Goal: Task Accomplishment & Management: Use online tool/utility

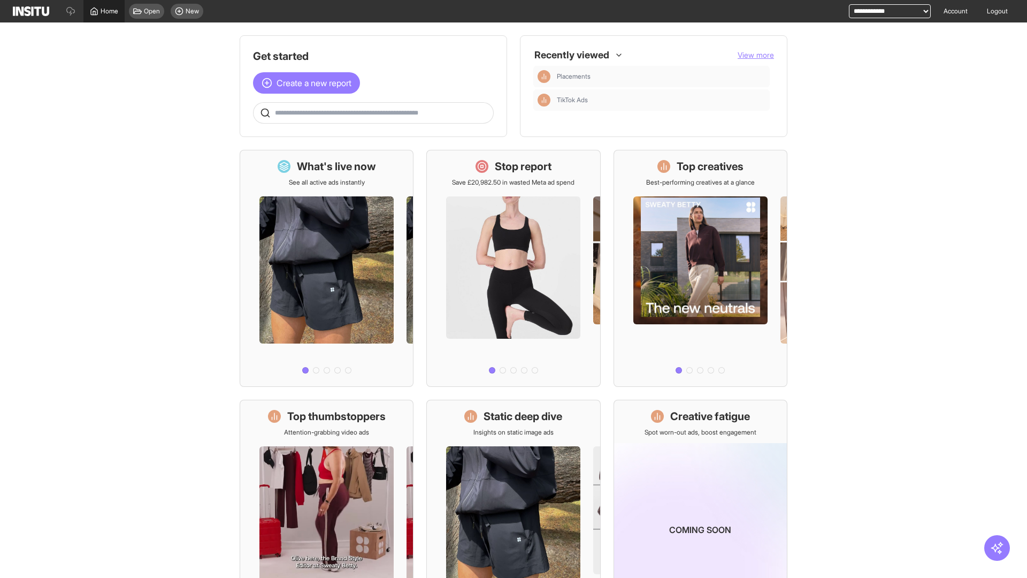
click at [104, 11] on span "Home" at bounding box center [110, 11] width 18 height 9
click at [309, 83] on span "Create a new report" at bounding box center [314, 83] width 75 height 13
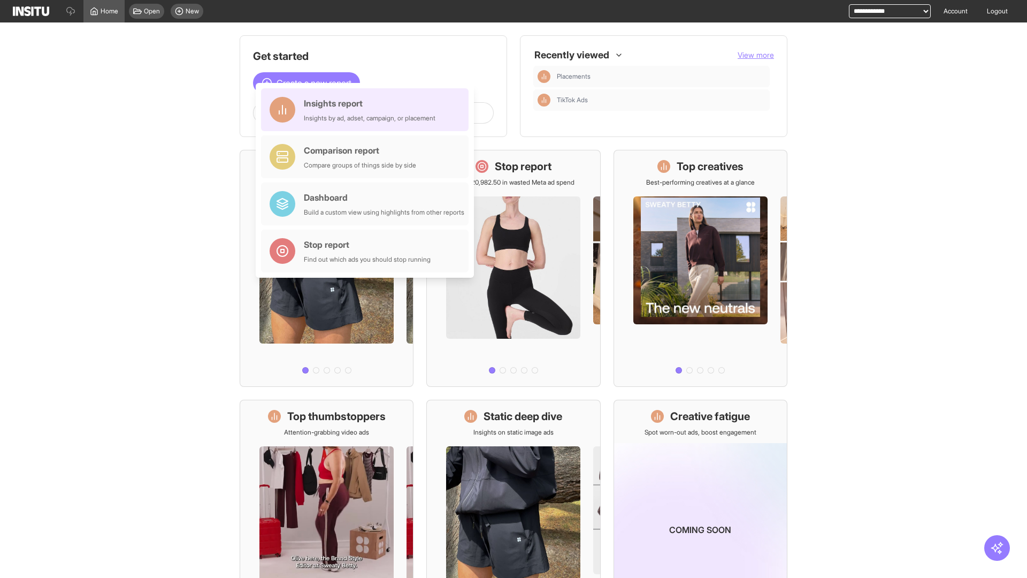
click at [368, 110] on div "Insights report Insights by ad, adset, campaign, or placement" at bounding box center [370, 110] width 132 height 26
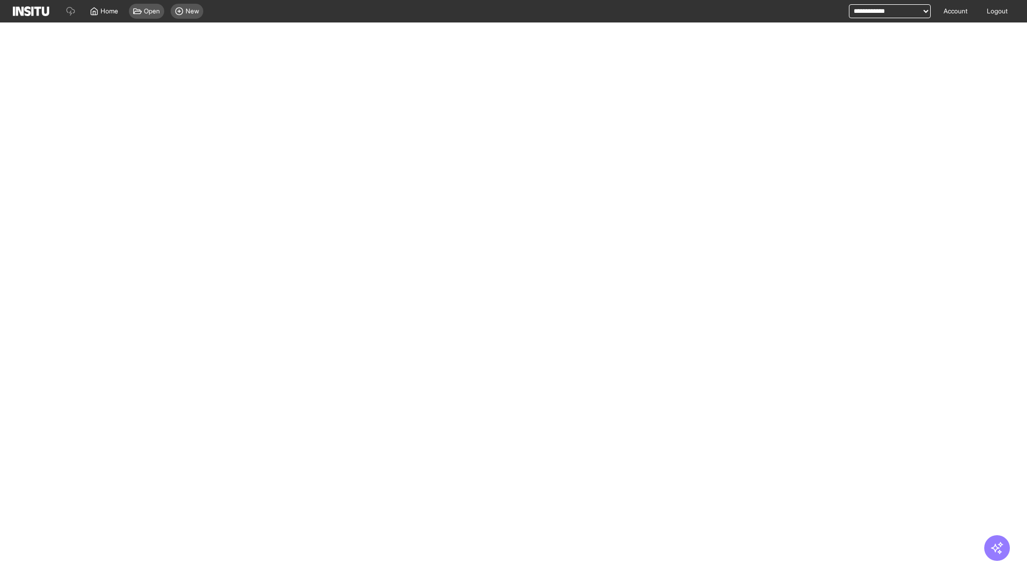
select select "**"
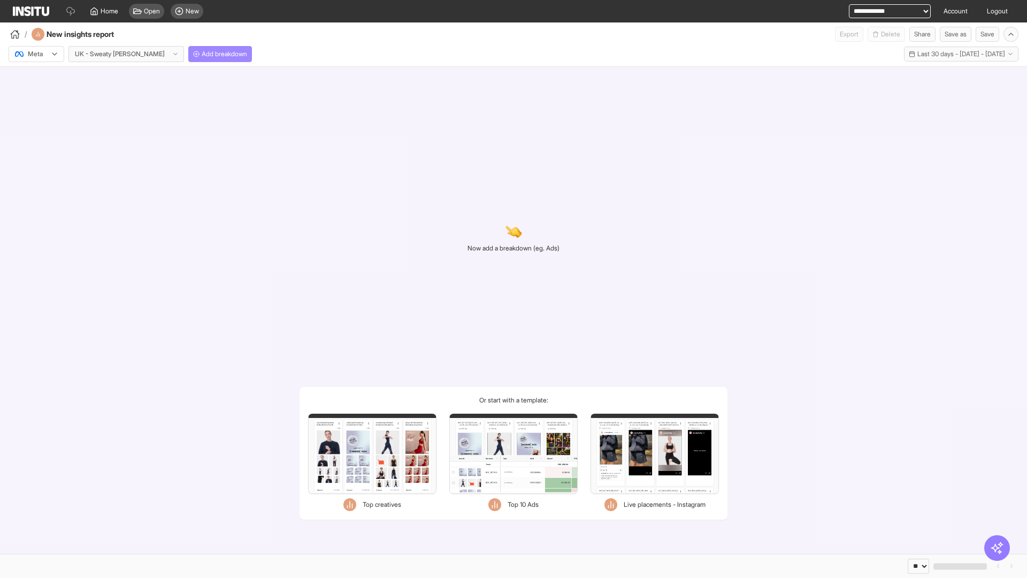
click at [202, 54] on span "Add breakdown" at bounding box center [224, 54] width 45 height 9
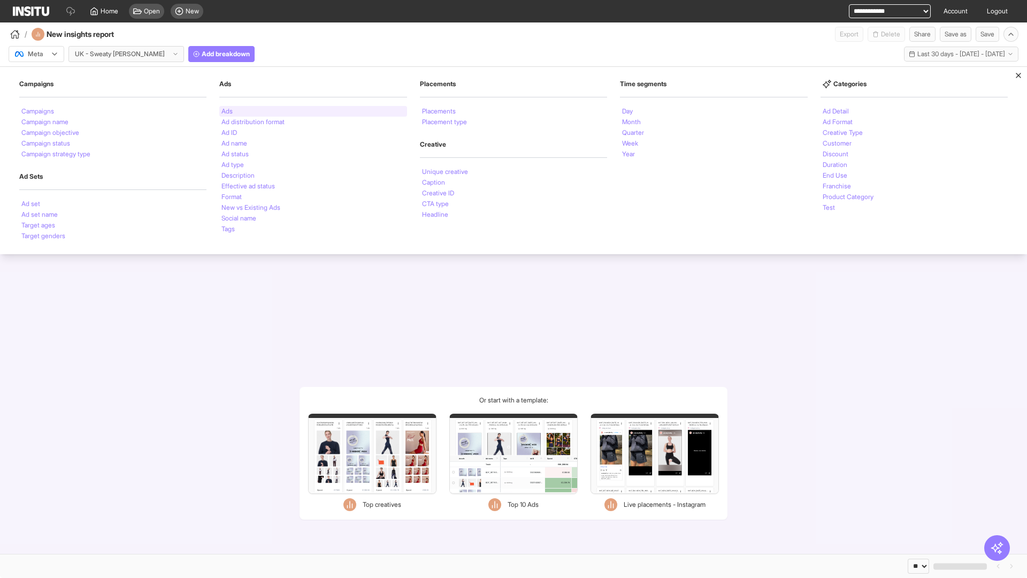
click at [227, 111] on li "Ads" at bounding box center [227, 111] width 11 height 6
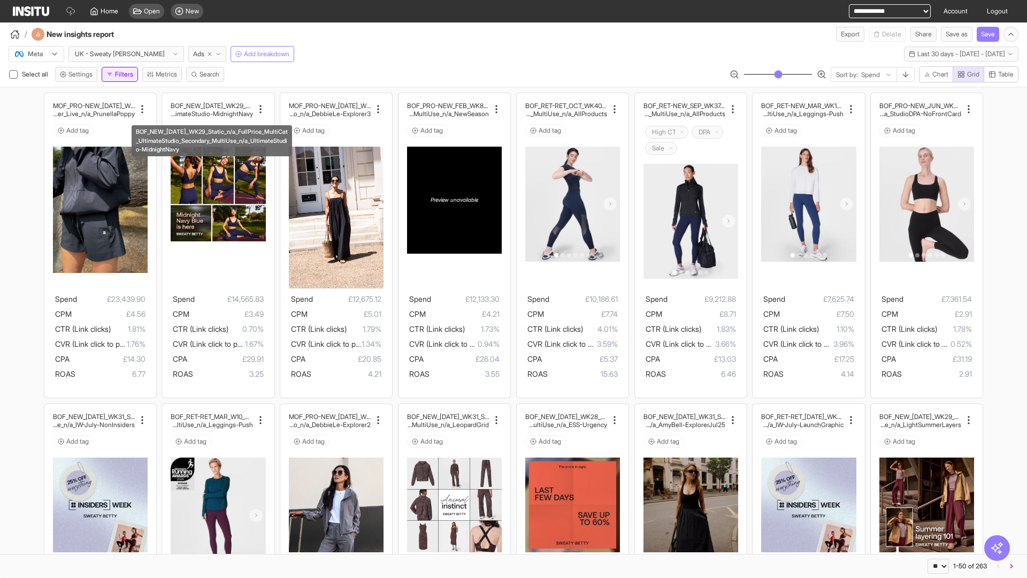
click at [122, 74] on button "Filters" at bounding box center [120, 74] width 36 height 15
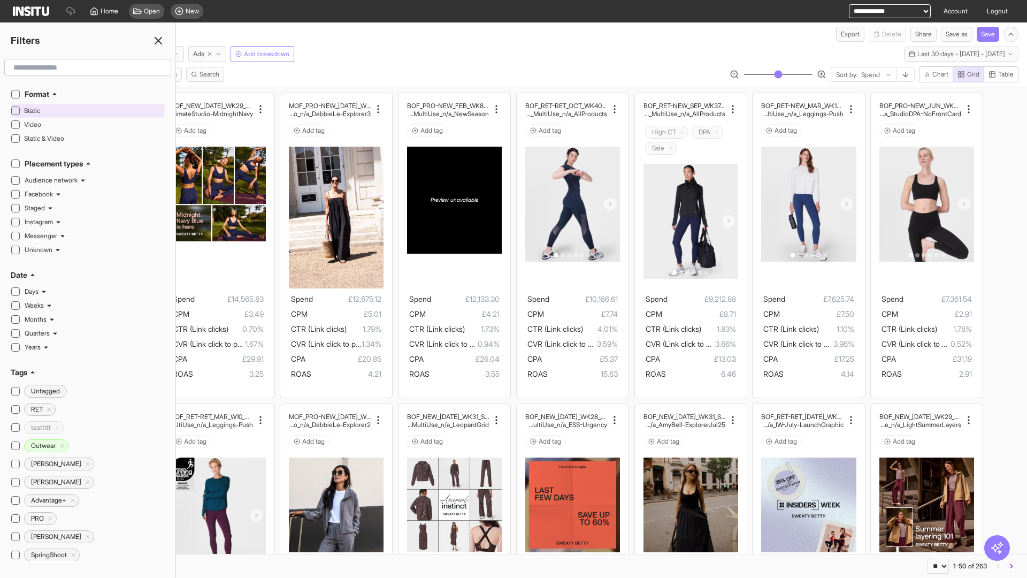
click at [93, 111] on span "Static" at bounding box center [93, 110] width 138 height 9
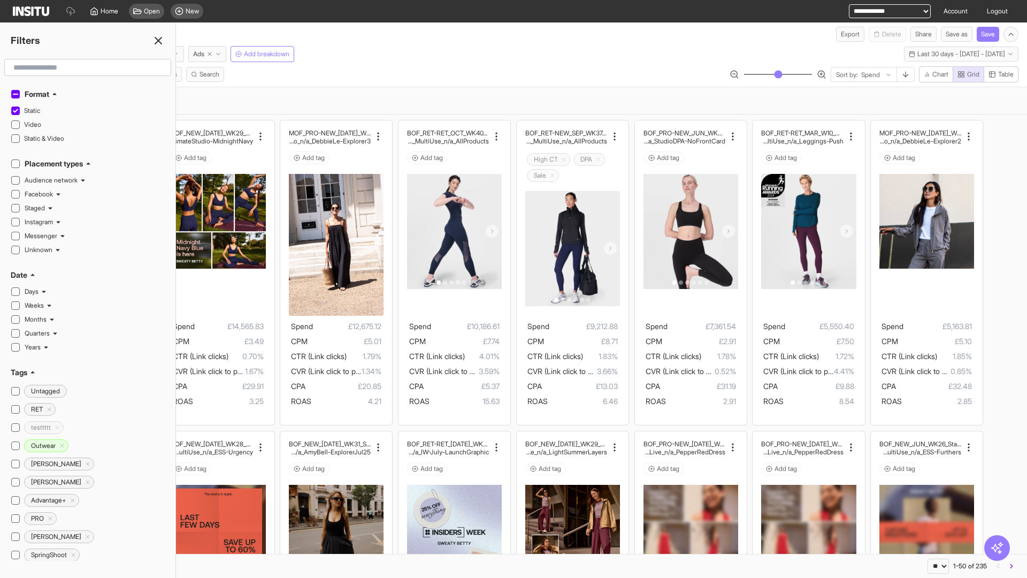
click at [158, 41] on line at bounding box center [158, 40] width 6 height 6
